Goal: Find specific page/section: Find specific page/section

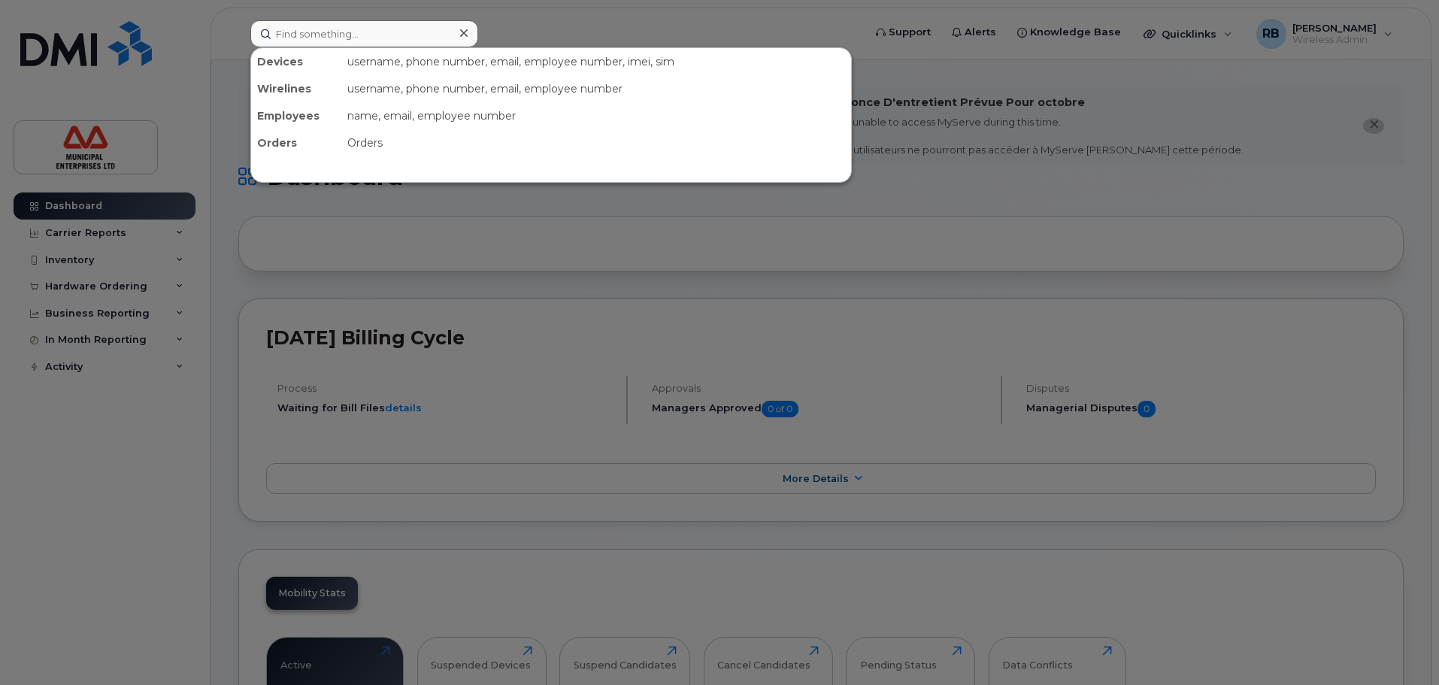
click at [83, 558] on div at bounding box center [719, 342] width 1439 height 685
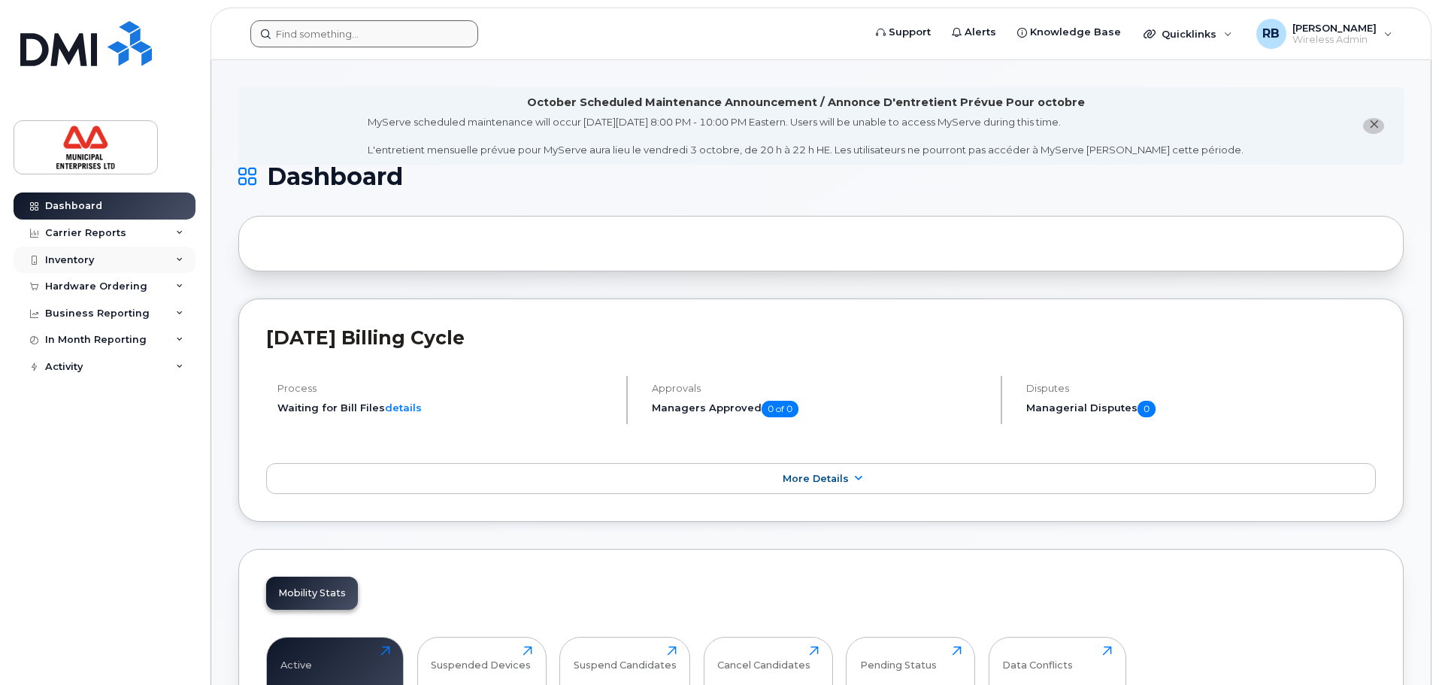
click at [156, 266] on div "Inventory" at bounding box center [105, 260] width 182 height 27
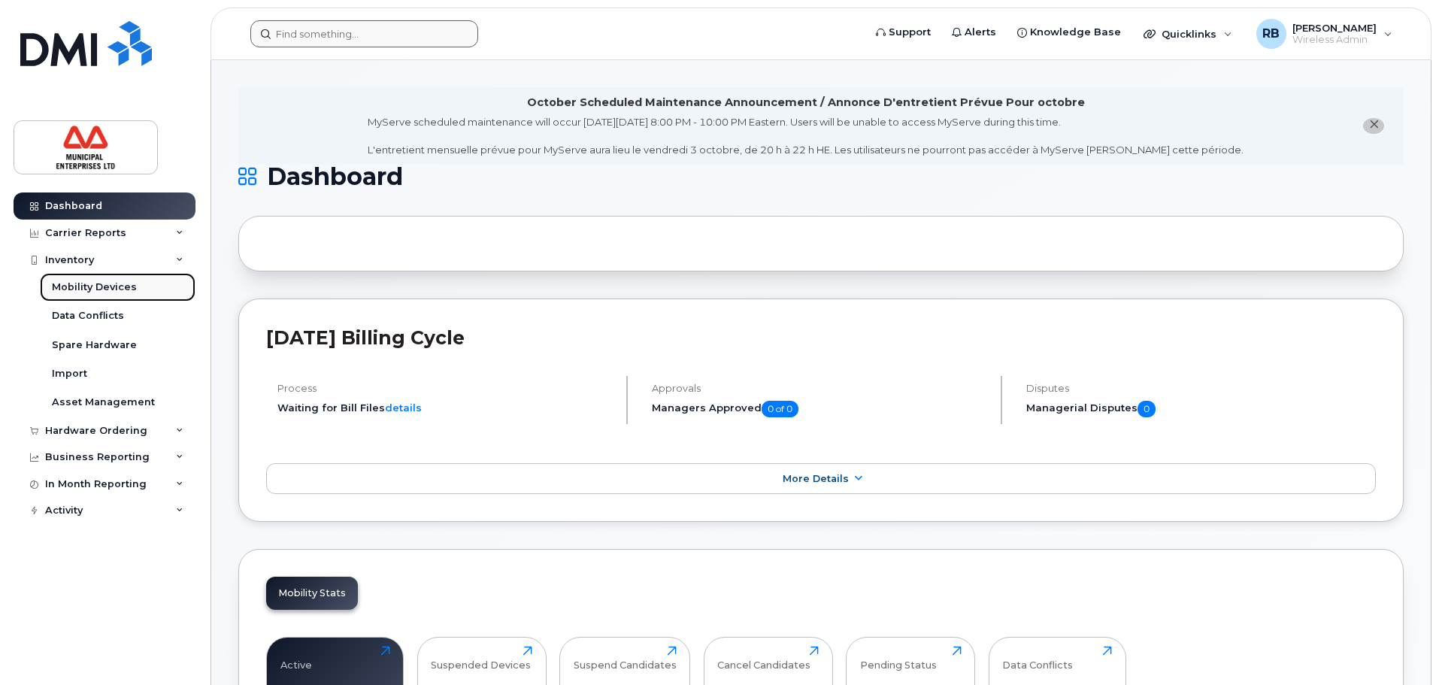
click at [126, 285] on div "Mobility Devices" at bounding box center [94, 287] width 85 height 14
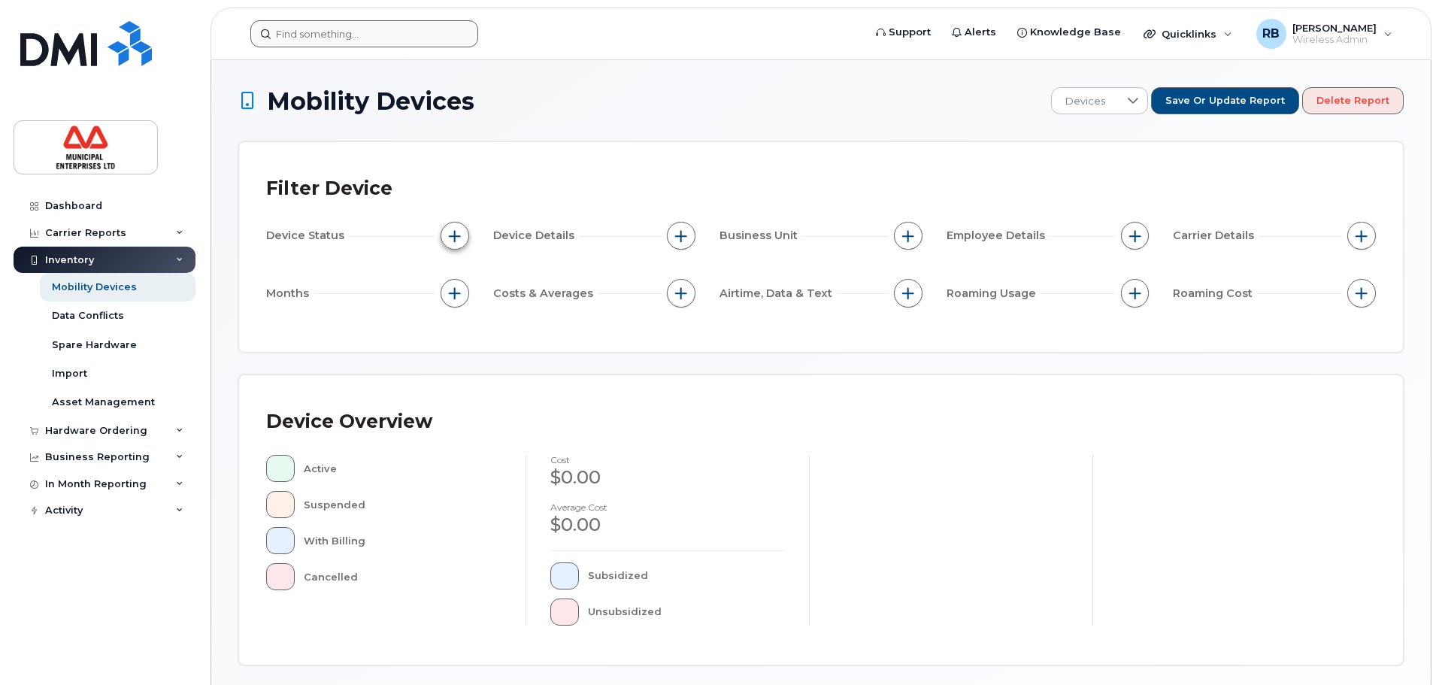
click at [458, 231] on span "button" at bounding box center [455, 236] width 12 height 12
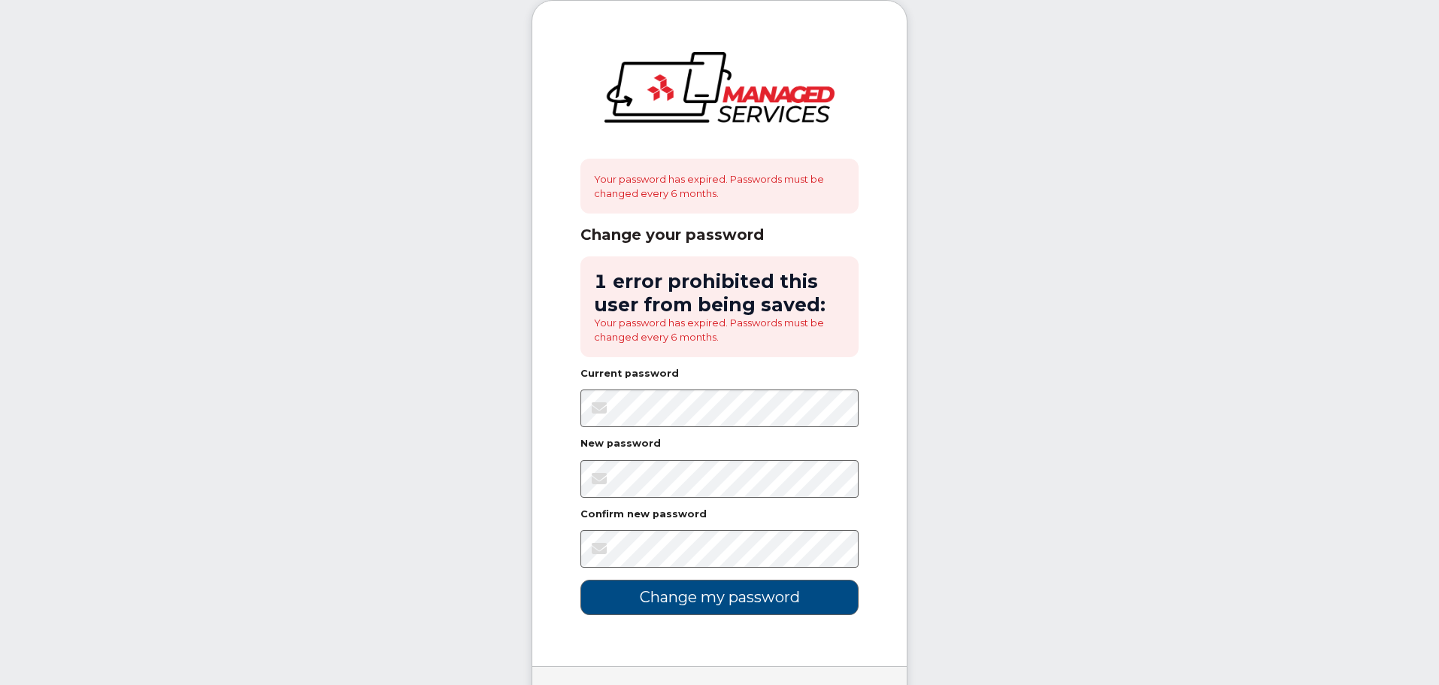
drag, startPoint x: 935, startPoint y: 276, endPoint x: 935, endPoint y: 285, distance: 9.0
click at [935, 283] on body "Your password has expired. Passwords must be changed every 6 months. Change you…" at bounding box center [719, 387] width 1439 height 775
click at [571, 414] on div "Your password has expired. Passwords must be changed every 6 months. Change you…" at bounding box center [719, 333] width 374 height 665
click at [899, 395] on div "Your password has expired. Passwords must be changed every 6 months. Change you…" at bounding box center [719, 333] width 374 height 665
click at [698, 604] on input "Change my password" at bounding box center [719, 597] width 278 height 35
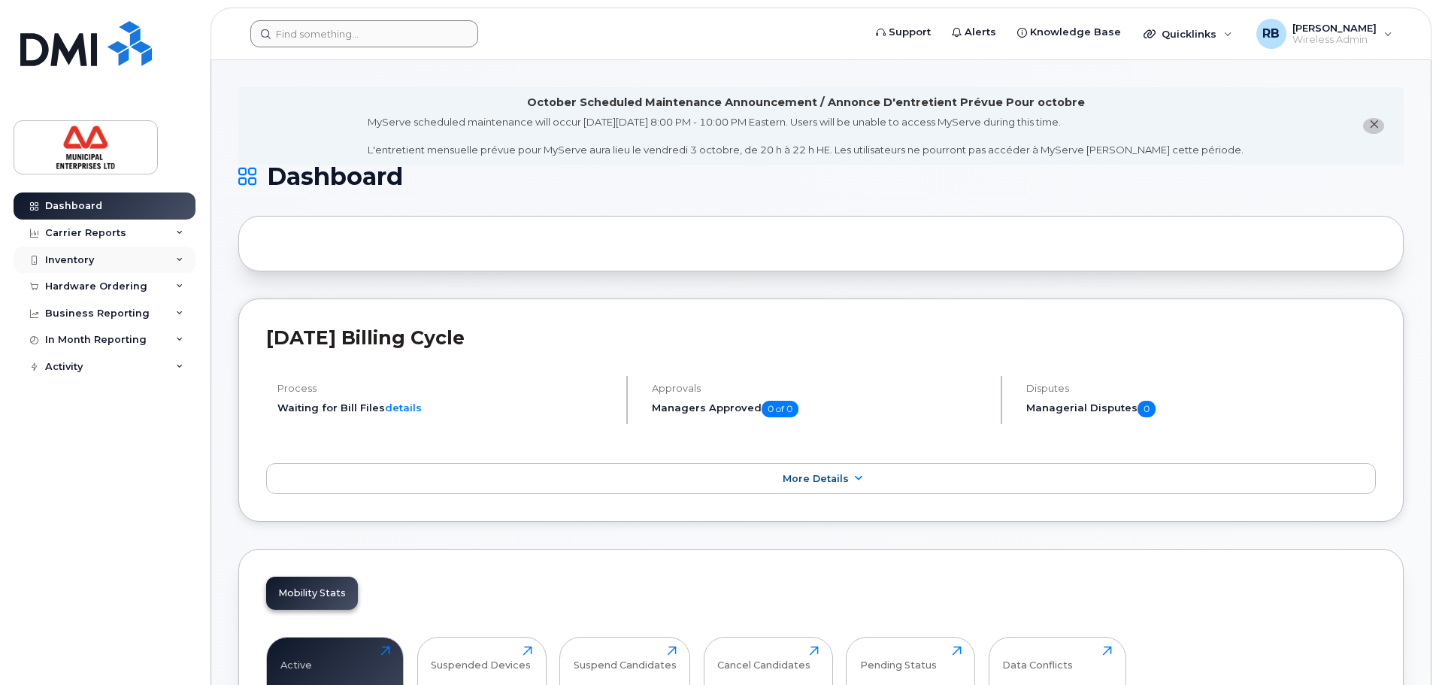
click at [126, 262] on div "Inventory" at bounding box center [105, 260] width 182 height 27
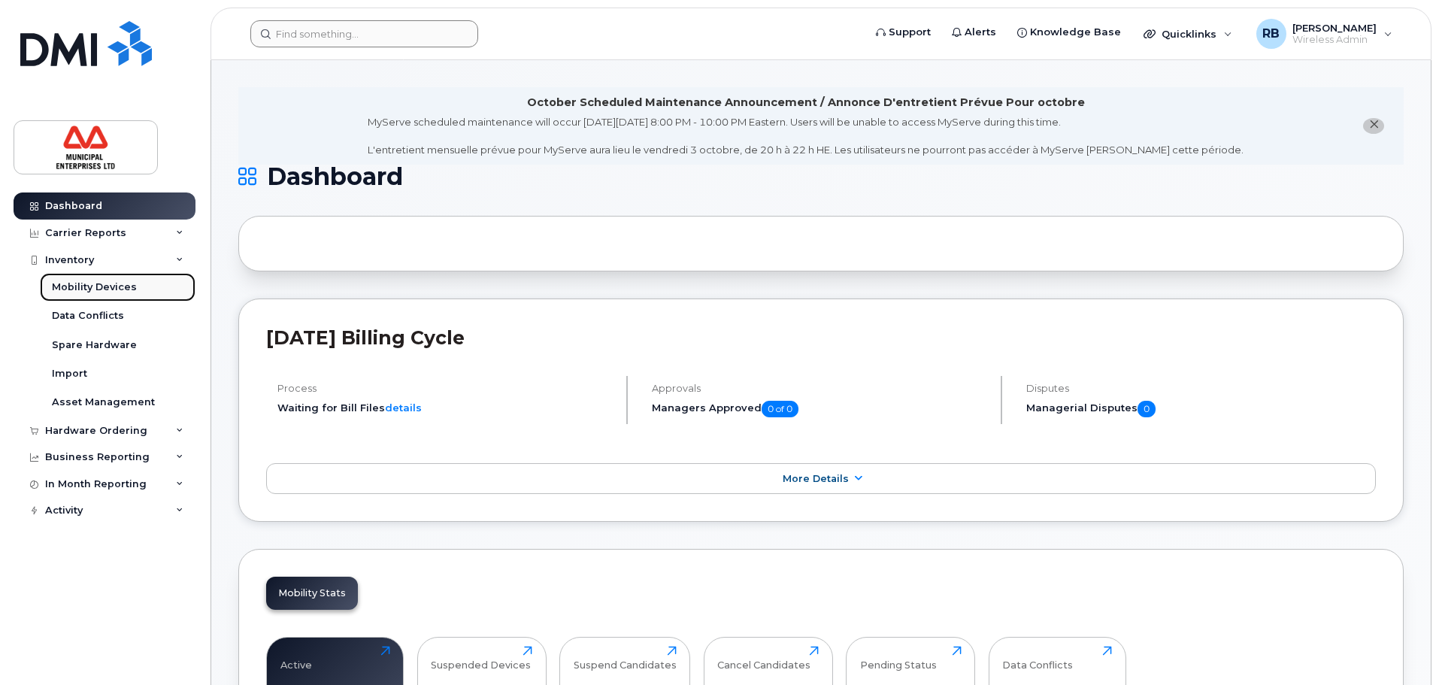
click at [103, 292] on div "Mobility Devices" at bounding box center [94, 287] width 85 height 14
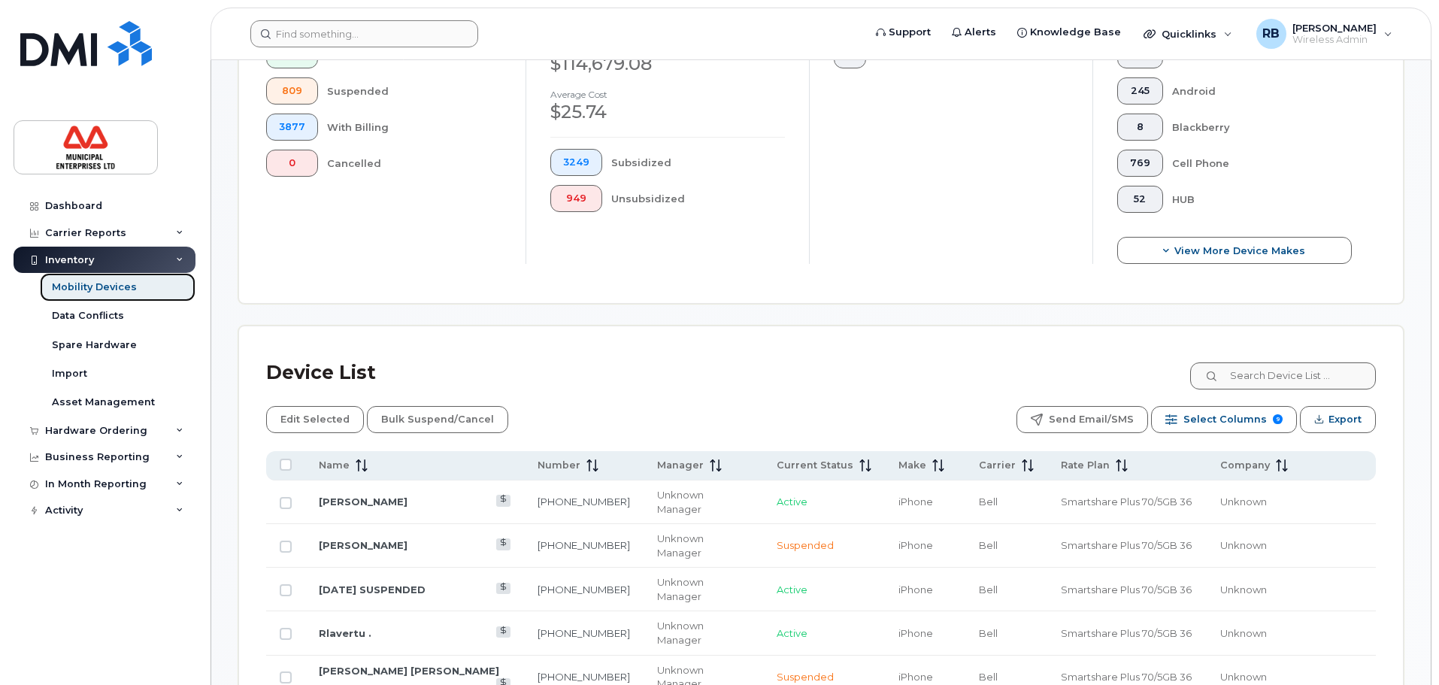
scroll to position [451, 0]
click at [1286, 461] on icon at bounding box center [1285, 467] width 2 height 12
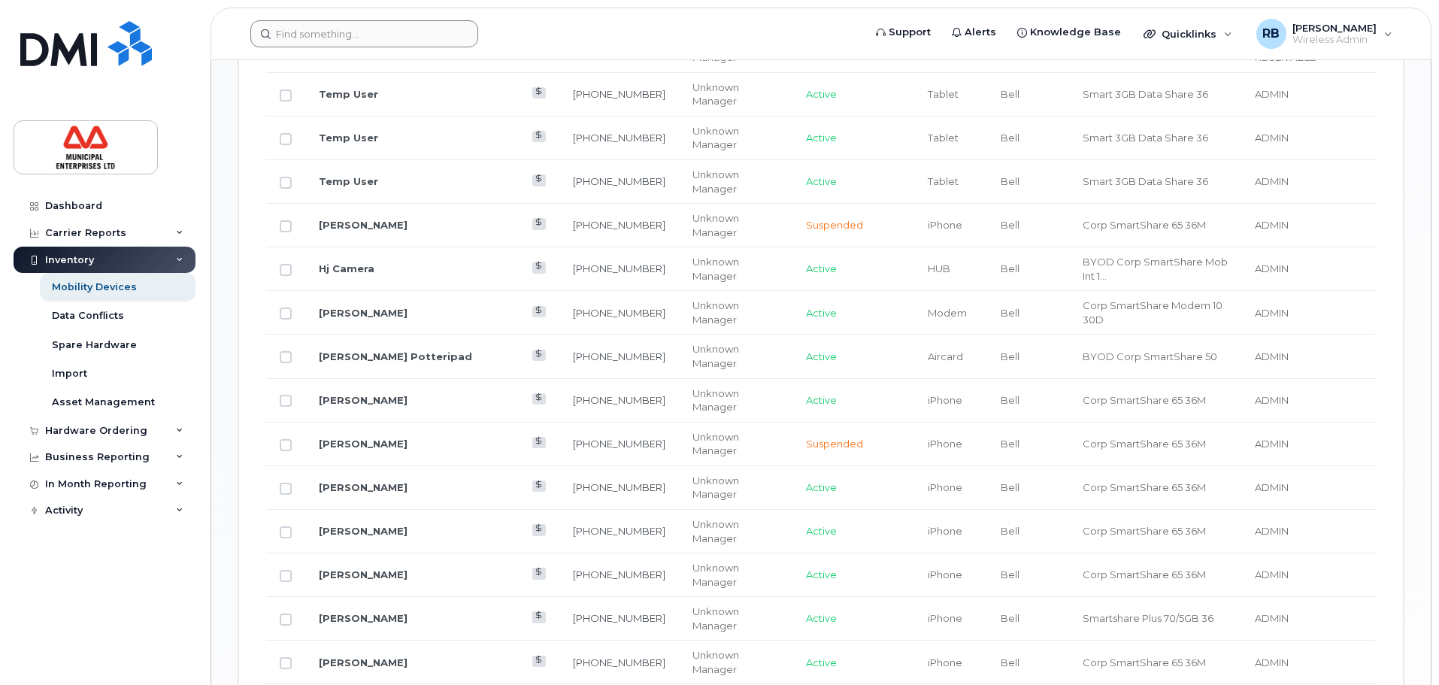
scroll to position [1861, 0]
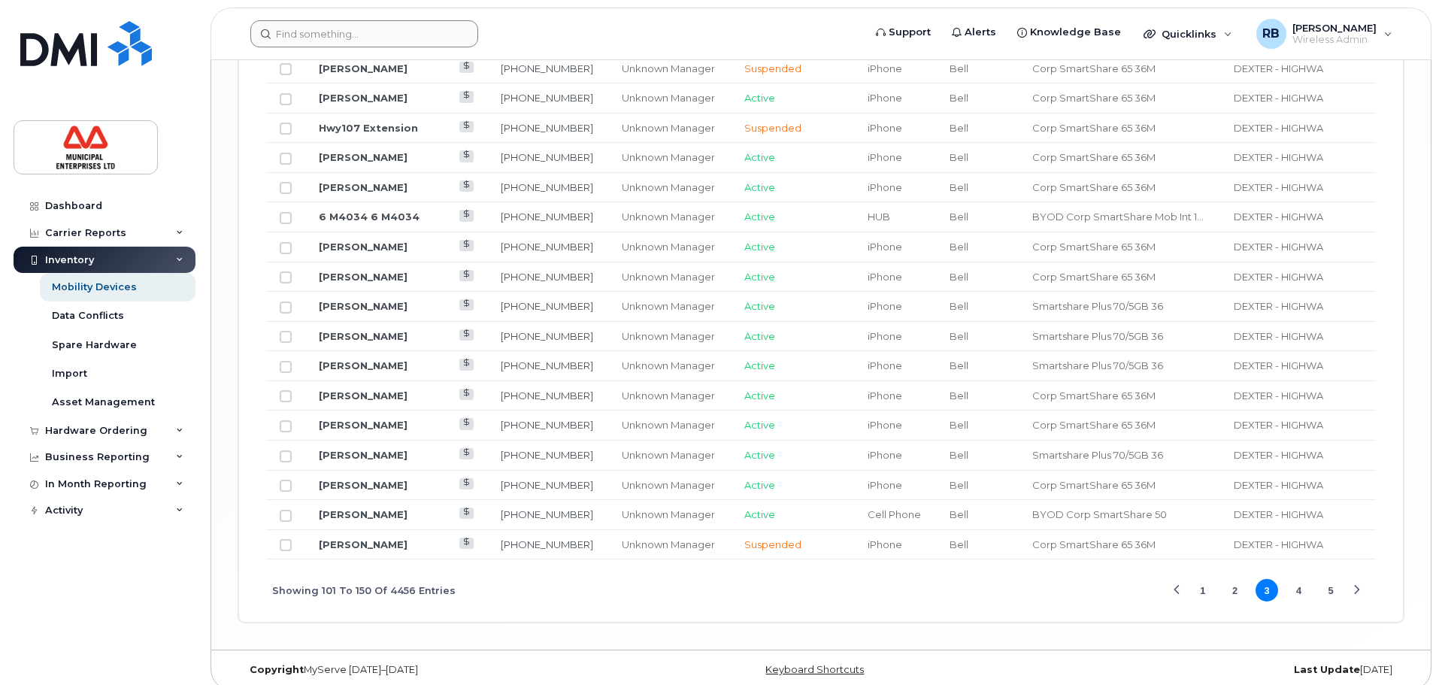
click at [1293, 579] on button "4" at bounding box center [1299, 590] width 23 height 23
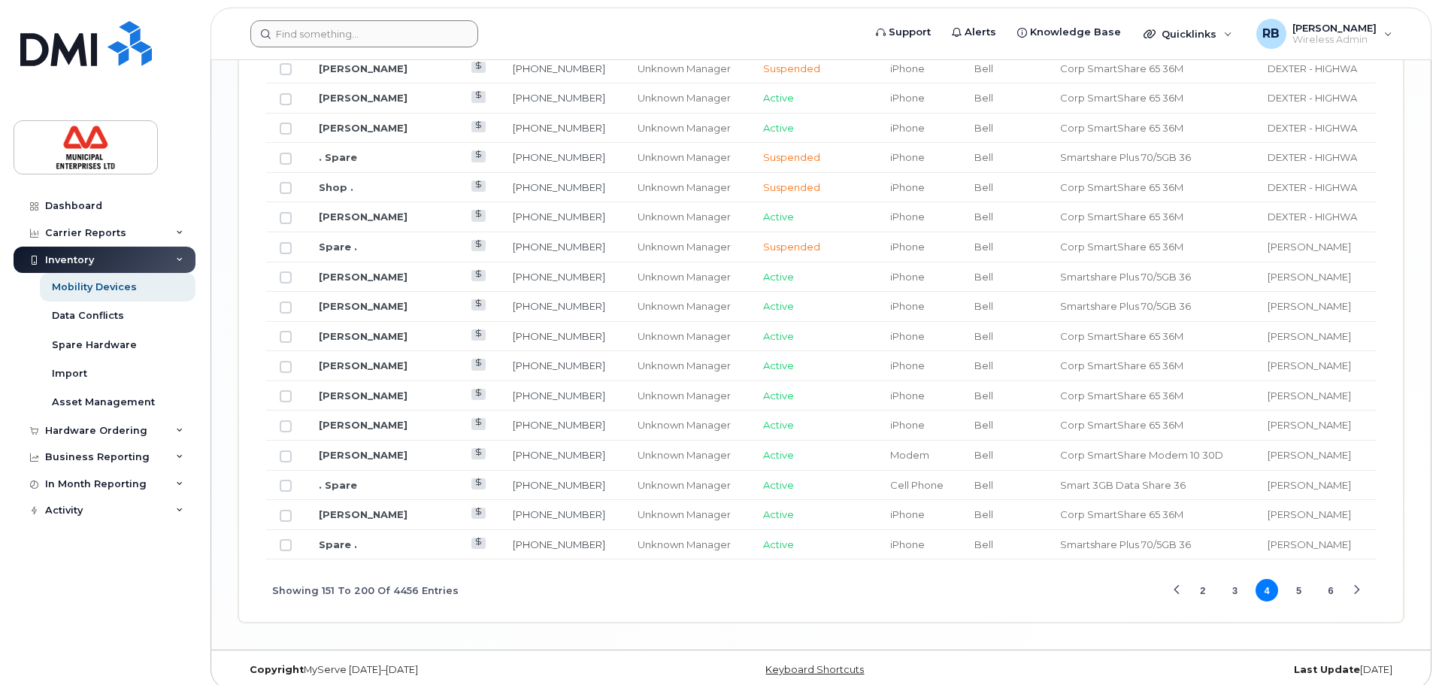
click at [1299, 579] on button "5" at bounding box center [1299, 590] width 23 height 23
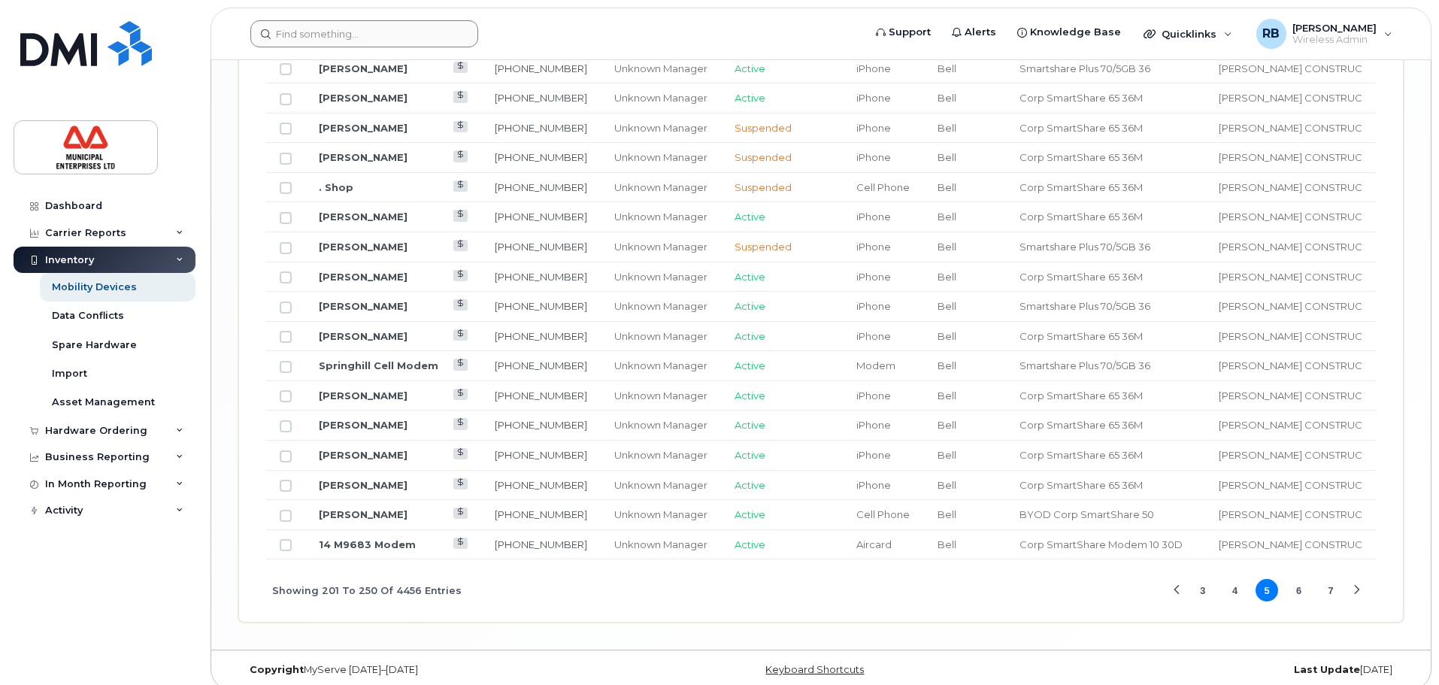
click at [1306, 579] on button "6" at bounding box center [1299, 590] width 23 height 23
click at [1299, 579] on button "7" at bounding box center [1299, 590] width 23 height 23
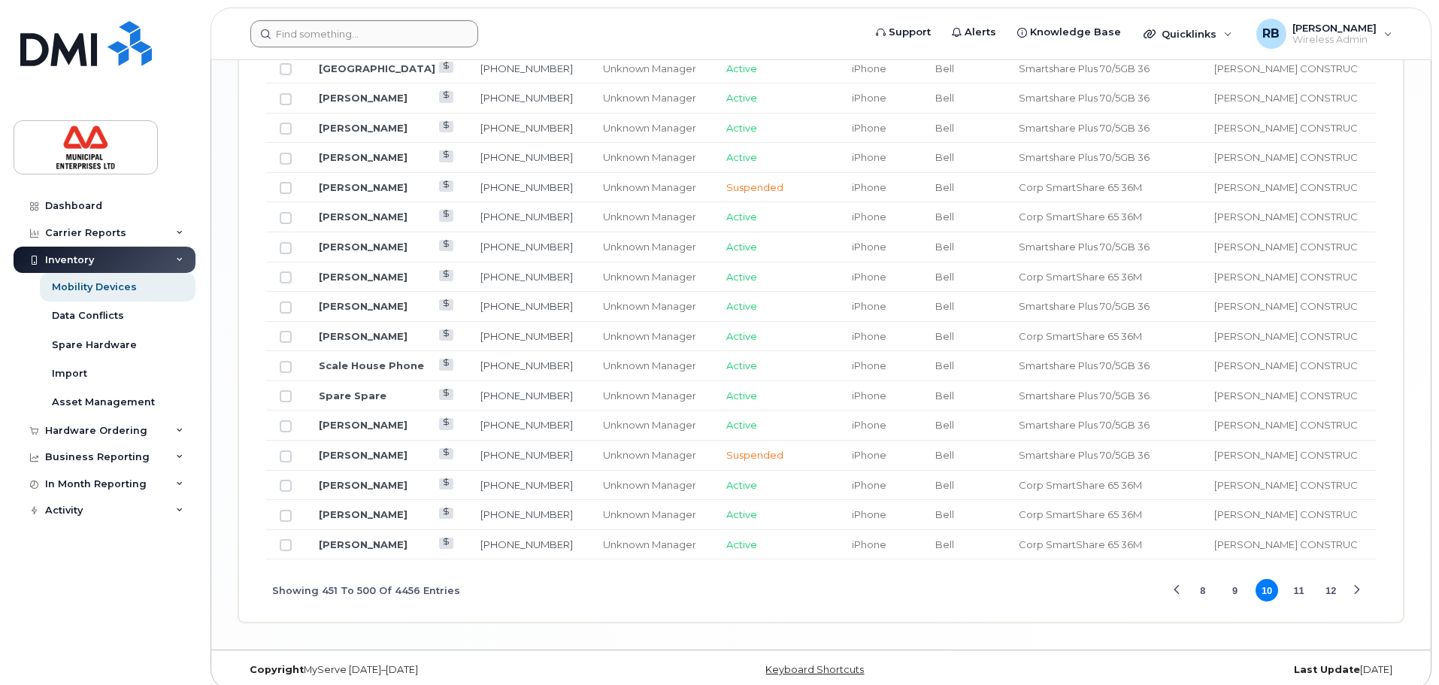
click at [1332, 579] on button "12" at bounding box center [1331, 590] width 23 height 23
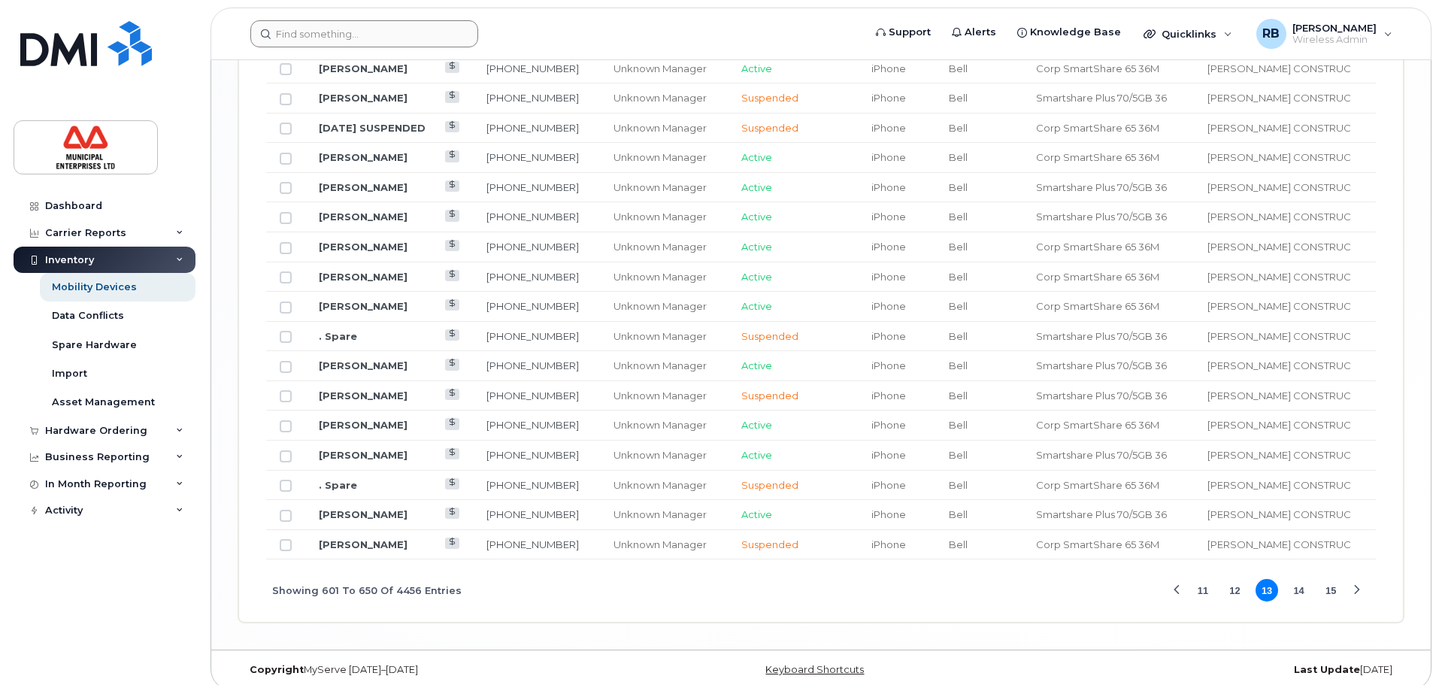
click at [1326, 580] on button "15" at bounding box center [1331, 590] width 23 height 23
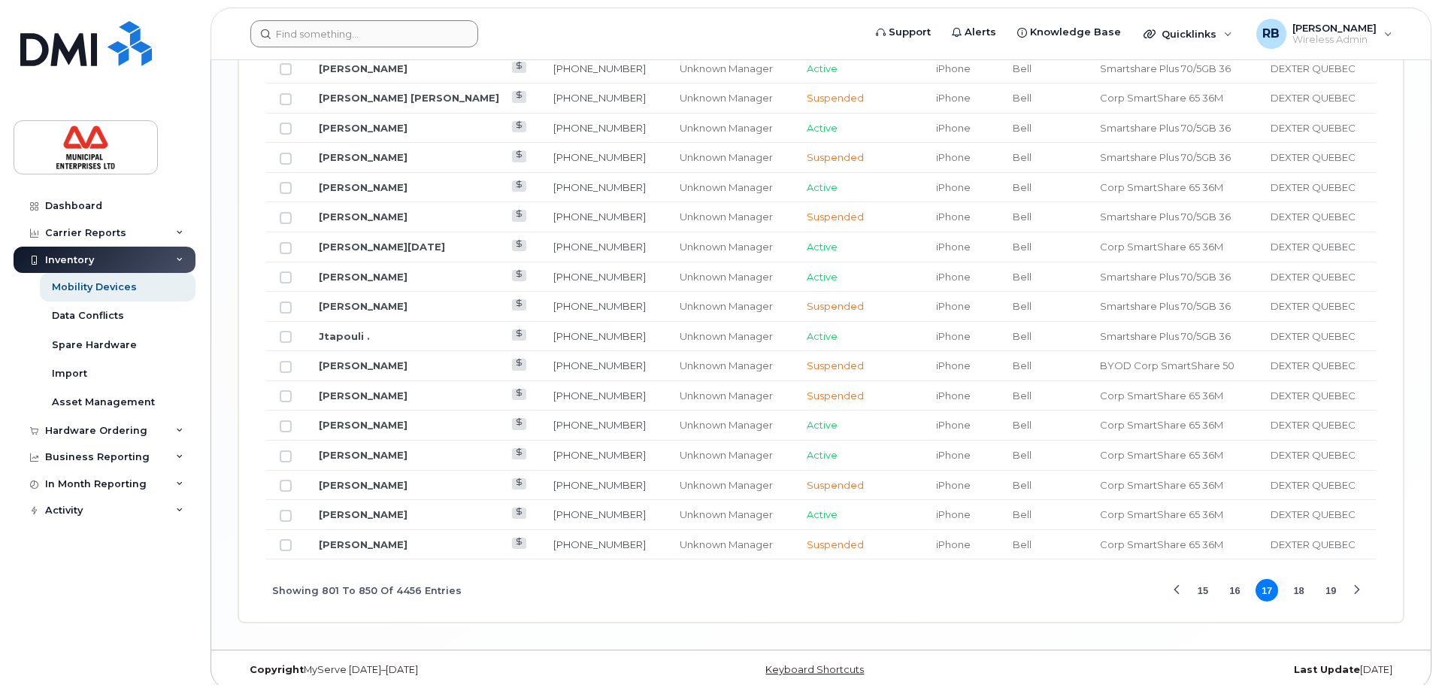
click at [1328, 580] on button "19" at bounding box center [1331, 590] width 23 height 23
